Goal: Information Seeking & Learning: Learn about a topic

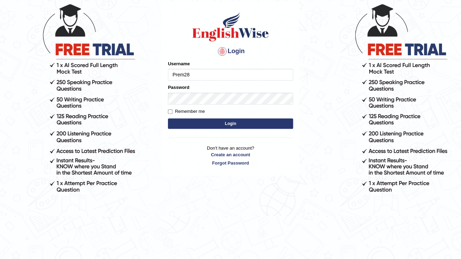
type input "Prem28"
click at [242, 120] on button "Login" at bounding box center [230, 124] width 125 height 10
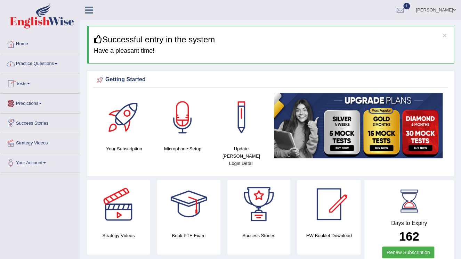
click at [30, 64] on link "Practice Questions" at bounding box center [39, 62] width 79 height 17
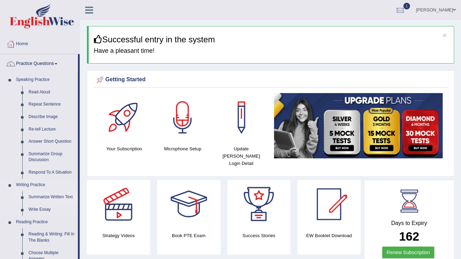
click at [40, 196] on link "Summarize Written Text" at bounding box center [51, 197] width 53 height 13
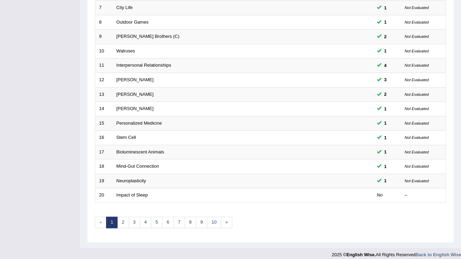
scroll to position [199, 0]
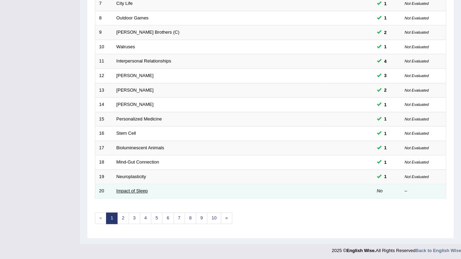
click at [121, 191] on link "Impact of Sleep" at bounding box center [132, 191] width 31 height 5
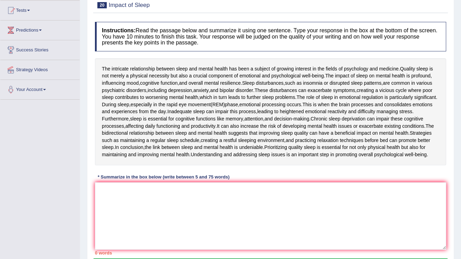
scroll to position [83, 0]
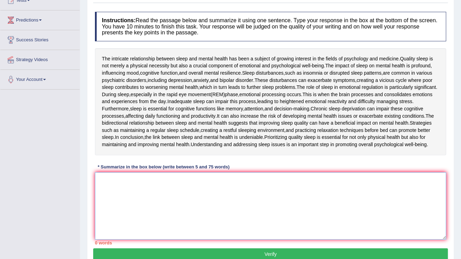
click at [187, 194] on textarea at bounding box center [270, 206] width 351 height 67
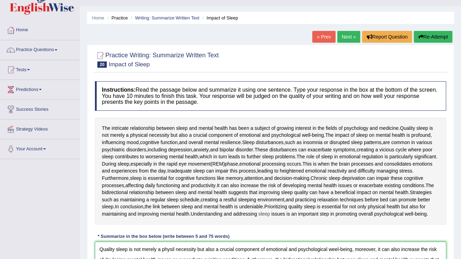
scroll to position [0, 0]
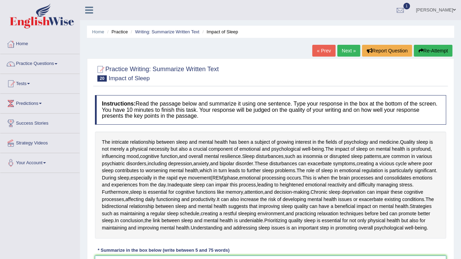
type textarea "Quality sleep is not merely a physil necessity but also a crucial component of …"
